Goal: Information Seeking & Learning: Learn about a topic

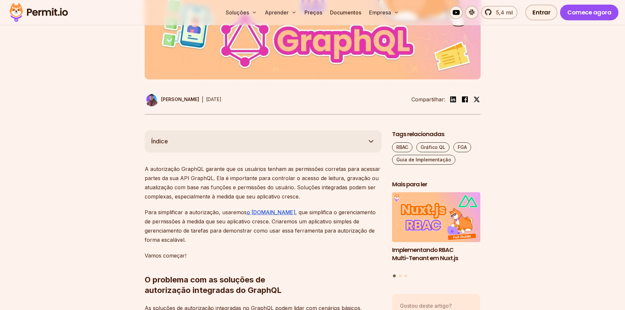
scroll to position [258, 0]
click at [295, 174] on font "A autorização GraphQL garante que os usuários tenham as permissões corretas par…" at bounding box center [262, 182] width 235 height 34
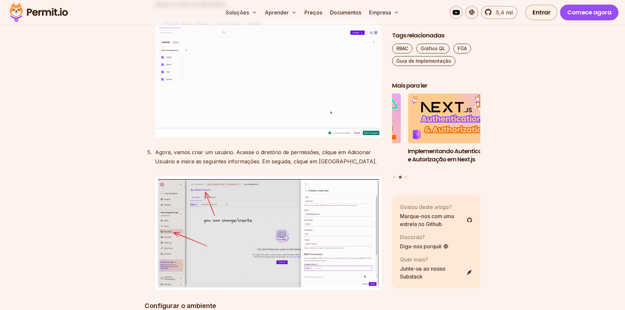
scroll to position [1919, 0]
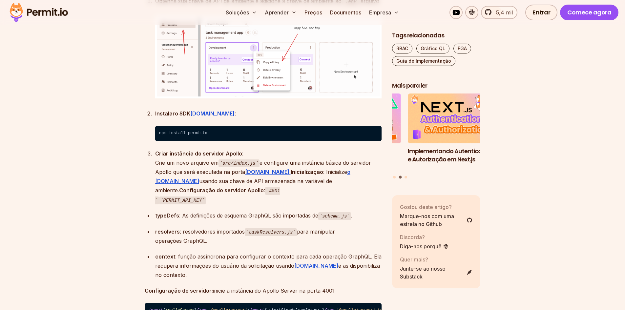
click at [311, 136] on code "npm install permitio" at bounding box center [268, 133] width 226 height 15
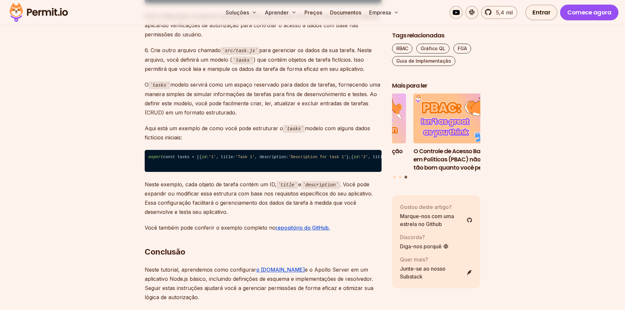
scroll to position [3311, 0]
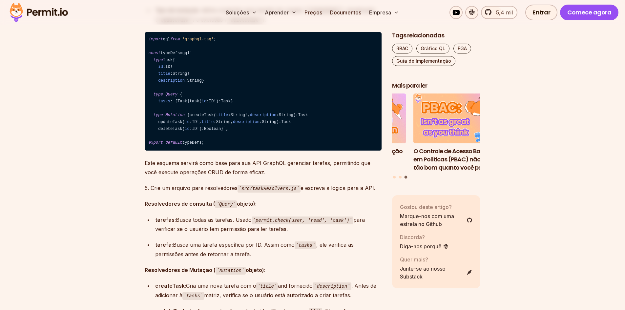
scroll to position [2721, 0]
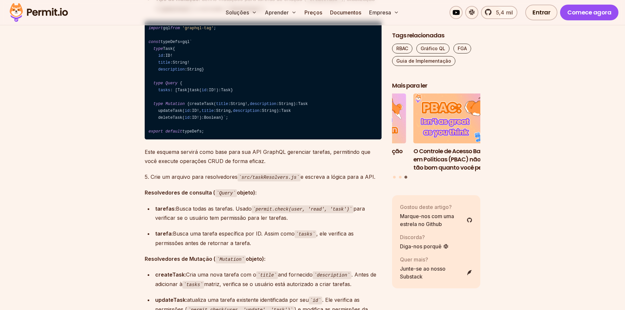
click at [170, 120] on span "type Task { id : ID ! title : String ! description : String } type Query { task…" at bounding box center [228, 83] width 159 height 73
click at [166, 106] on span "Mutation" at bounding box center [174, 104] width 19 height 5
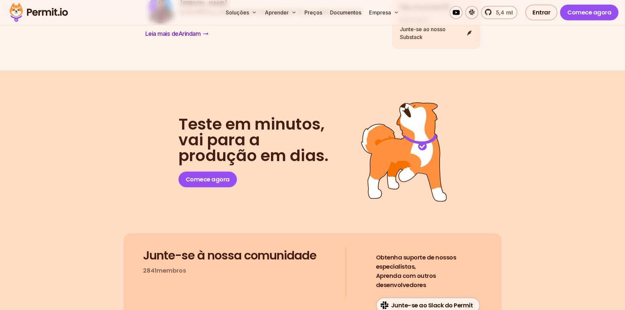
scroll to position [3868, 0]
